Goal: Transaction & Acquisition: Purchase product/service

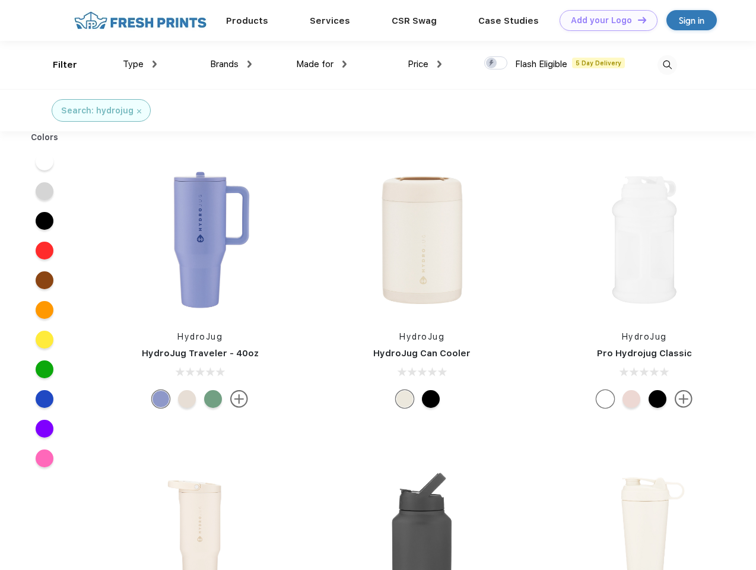
click at [604, 20] on link "Add your Logo Design Tool" at bounding box center [609, 20] width 98 height 21
click at [0, 0] on div "Design Tool" at bounding box center [0, 0] width 0 height 0
click at [637, 20] on link "Add your Logo Design Tool" at bounding box center [609, 20] width 98 height 21
click at [57, 65] on div "Filter" at bounding box center [65, 65] width 24 height 14
click at [140, 64] on span "Type" at bounding box center [133, 64] width 21 height 11
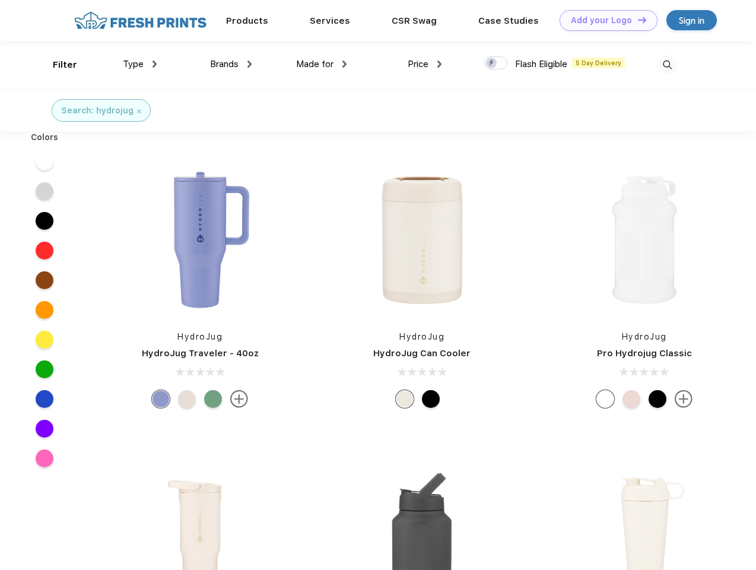
click at [231, 64] on span "Brands" at bounding box center [224, 64] width 28 height 11
click at [322, 64] on span "Made for" at bounding box center [314, 64] width 37 height 11
click at [425, 64] on span "Price" at bounding box center [418, 64] width 21 height 11
click at [496, 64] on div at bounding box center [495, 62] width 23 height 13
click at [492, 64] on input "checkbox" at bounding box center [488, 60] width 8 height 8
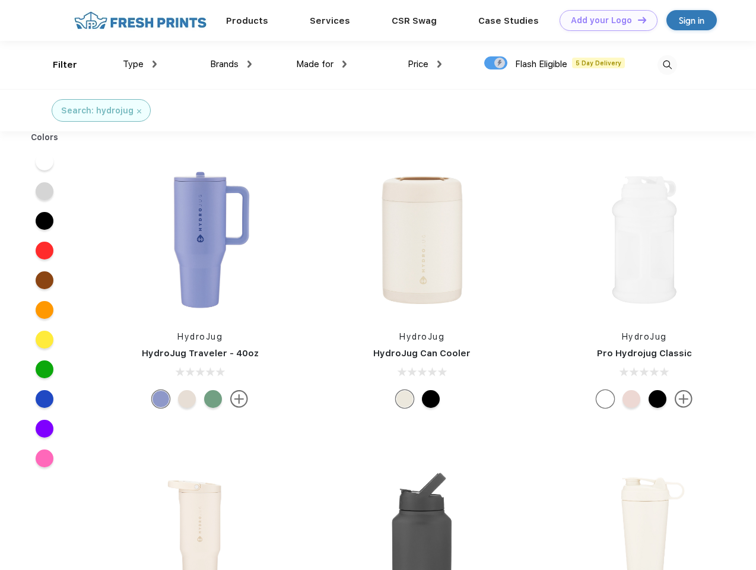
click at [667, 65] on img at bounding box center [668, 65] width 20 height 20
